Goal: Task Accomplishment & Management: Manage account settings

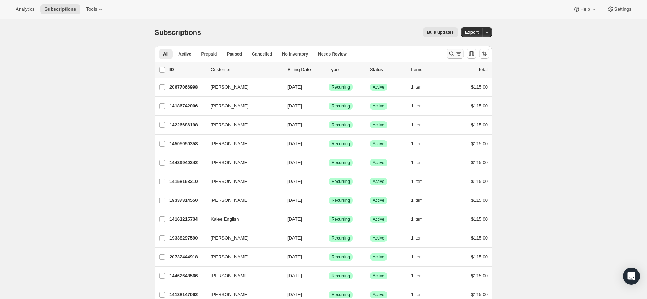
click at [452, 54] on icon "Search and filter results" at bounding box center [451, 53] width 7 height 7
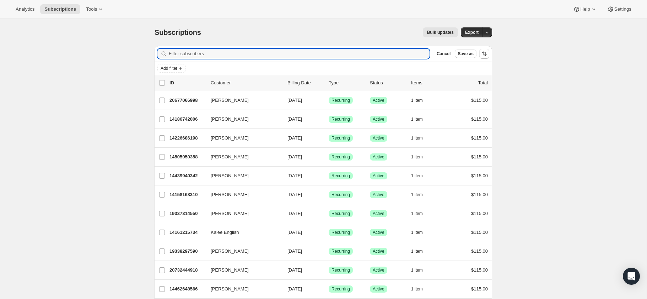
scroll to position [3, 0]
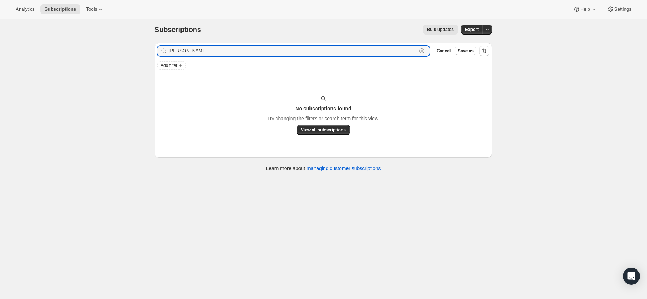
type input "[PERSON_NAME]"
click at [421, 50] on icon "button" at bounding box center [421, 50] width 7 height 7
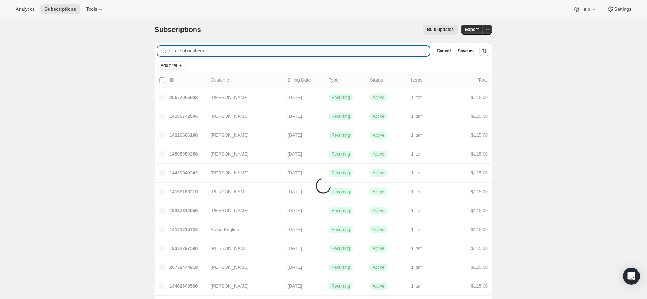
click at [214, 53] on input "Filter subscribers" at bounding box center [299, 51] width 261 height 10
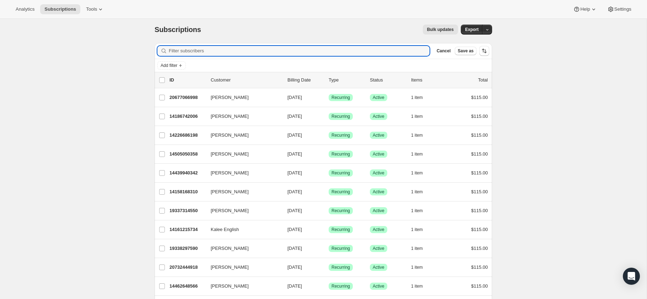
scroll to position [0, 0]
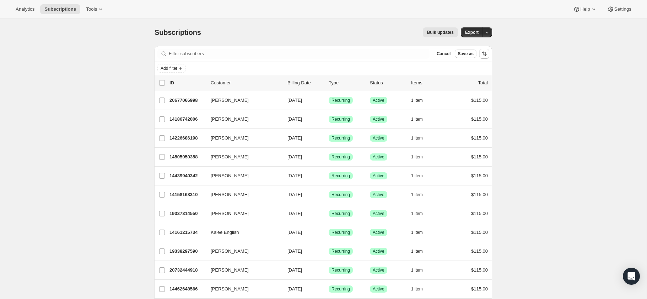
click at [275, 26] on div "Subscriptions. This page is ready Subscriptions Bulk updates More actions Bulk …" at bounding box center [324, 32] width 338 height 27
